Goal: Find specific page/section: Find specific page/section

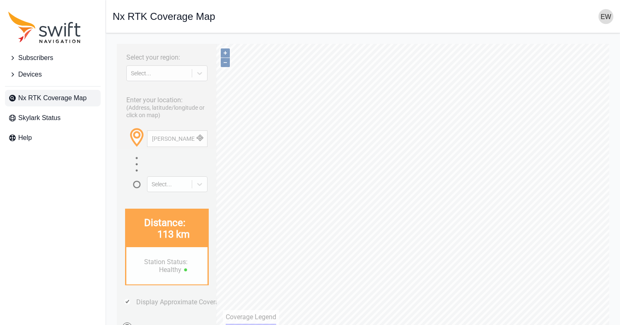
click at [59, 101] on span "Nx RTK Coverage Map" at bounding box center [52, 98] width 68 height 10
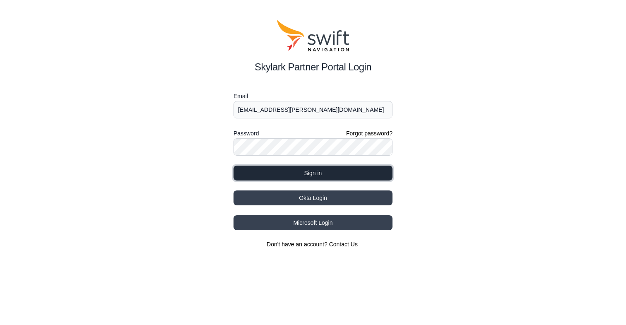
click at [311, 177] on button "Sign in" at bounding box center [313, 173] width 159 height 15
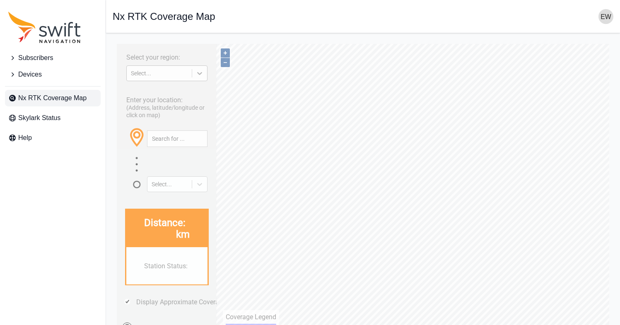
click at [200, 75] on icon at bounding box center [199, 73] width 8 height 8
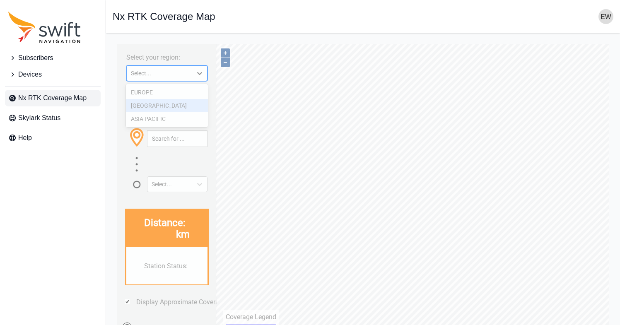
click at [165, 104] on div "[GEOGRAPHIC_DATA]" at bounding box center [167, 105] width 82 height 13
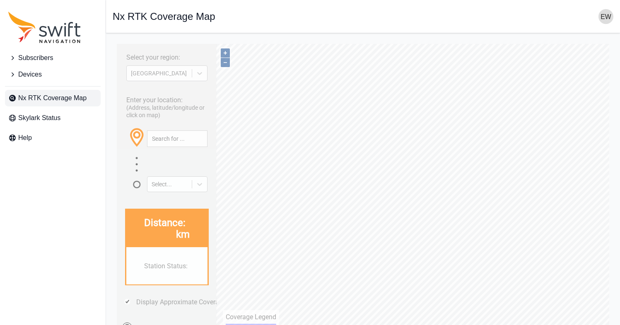
click at [13, 77] on icon "Sidenav" at bounding box center [12, 74] width 8 height 8
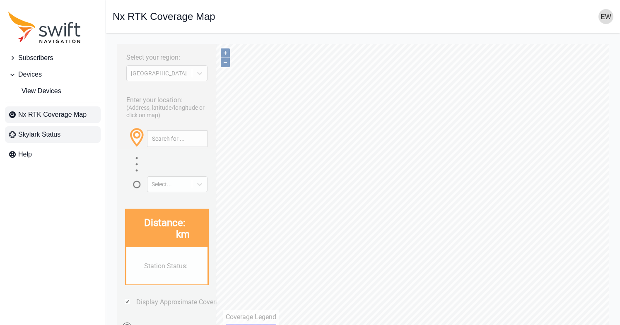
click at [33, 139] on span "Skylark Status" at bounding box center [39, 135] width 42 height 10
